Goal: Task Accomplishment & Management: Use online tool/utility

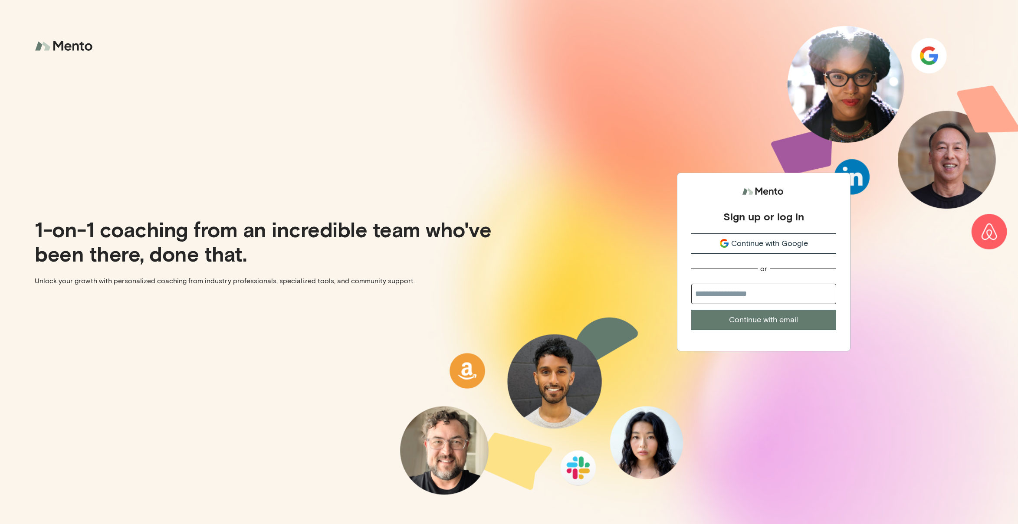
click at [721, 292] on input "email" at bounding box center [763, 294] width 145 height 20
type input "**********"
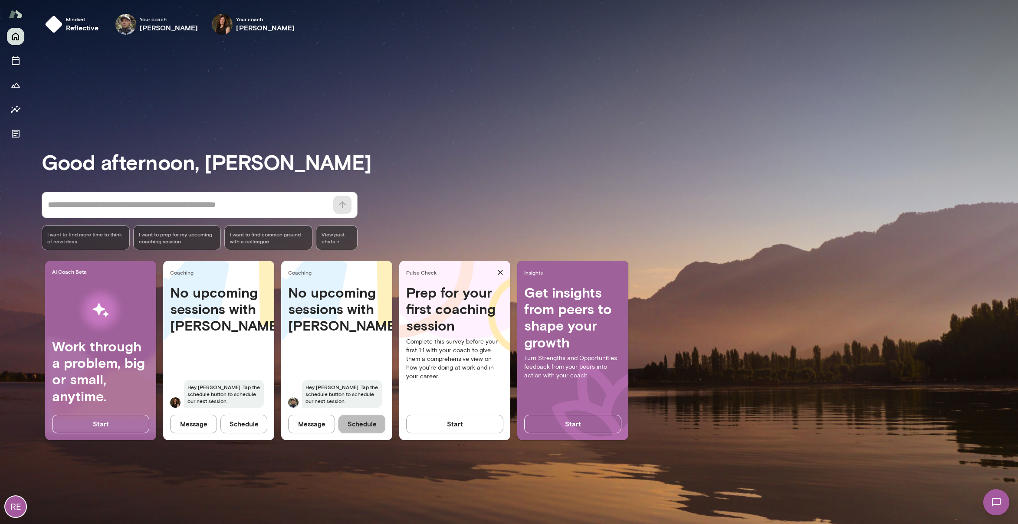
click at [368, 427] on button "Schedule" at bounding box center [362, 424] width 47 height 18
